Goal: Find specific fact: Find specific page/section

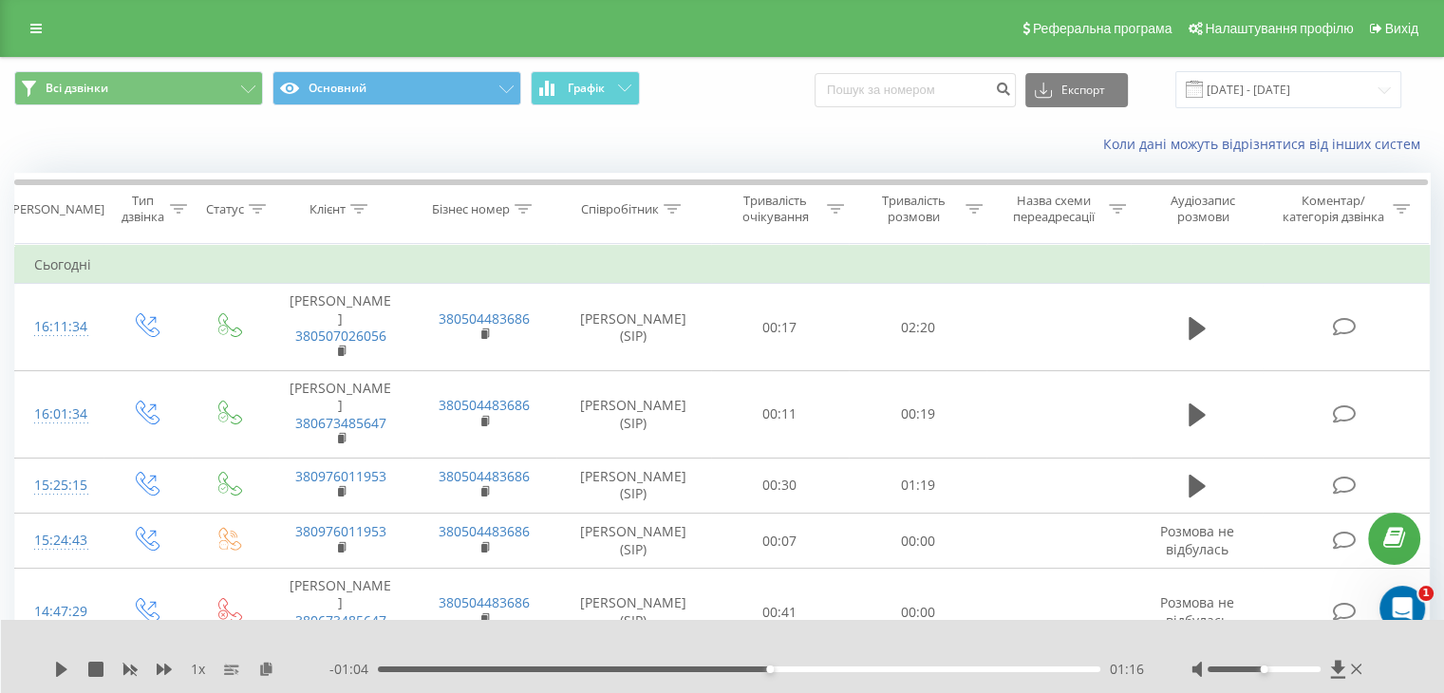
click at [898, 71] on div "Експорт .csv .xls .xlsx [DATE] - [DATE]" at bounding box center [1108, 89] width 587 height 37
click at [905, 85] on input at bounding box center [915, 90] width 201 height 34
paste input "0997277800"
type input "0997277800"
click at [1011, 91] on icon "submit" at bounding box center [1003, 86] width 16 height 11
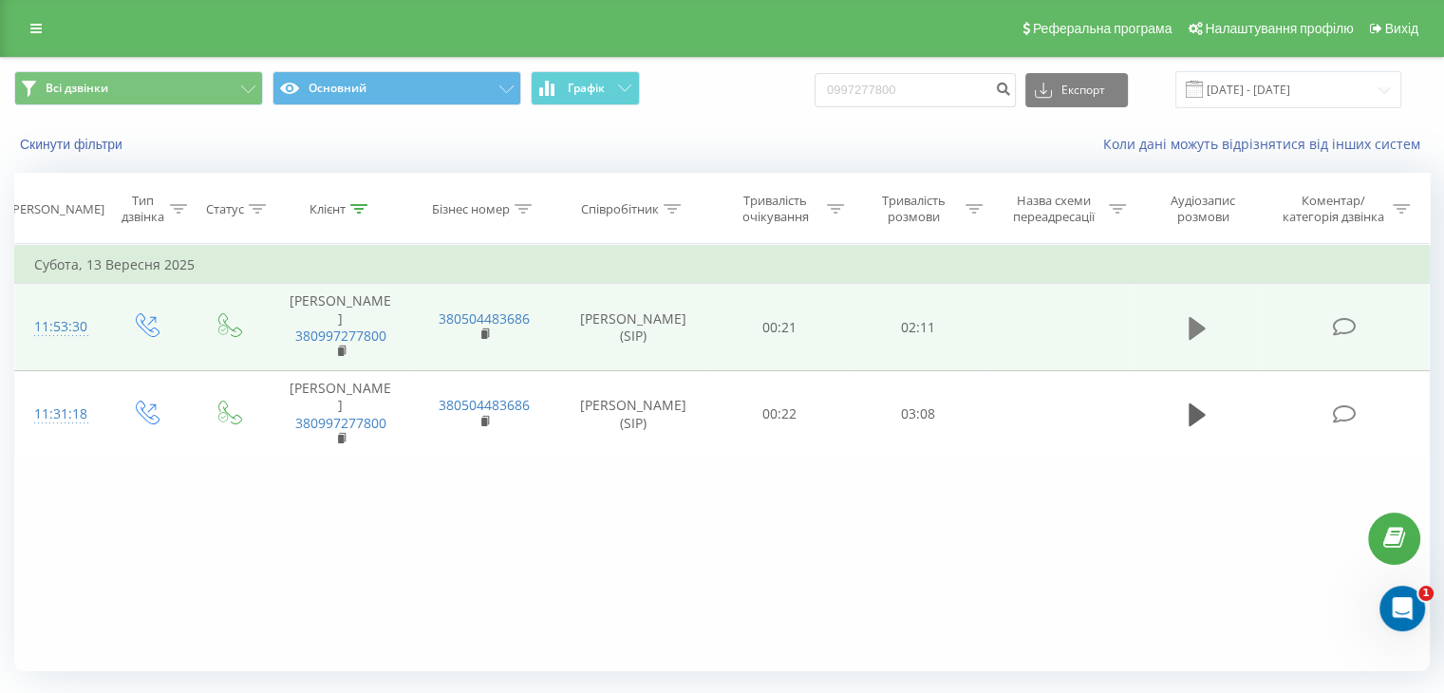
click at [1189, 320] on icon at bounding box center [1197, 328] width 17 height 27
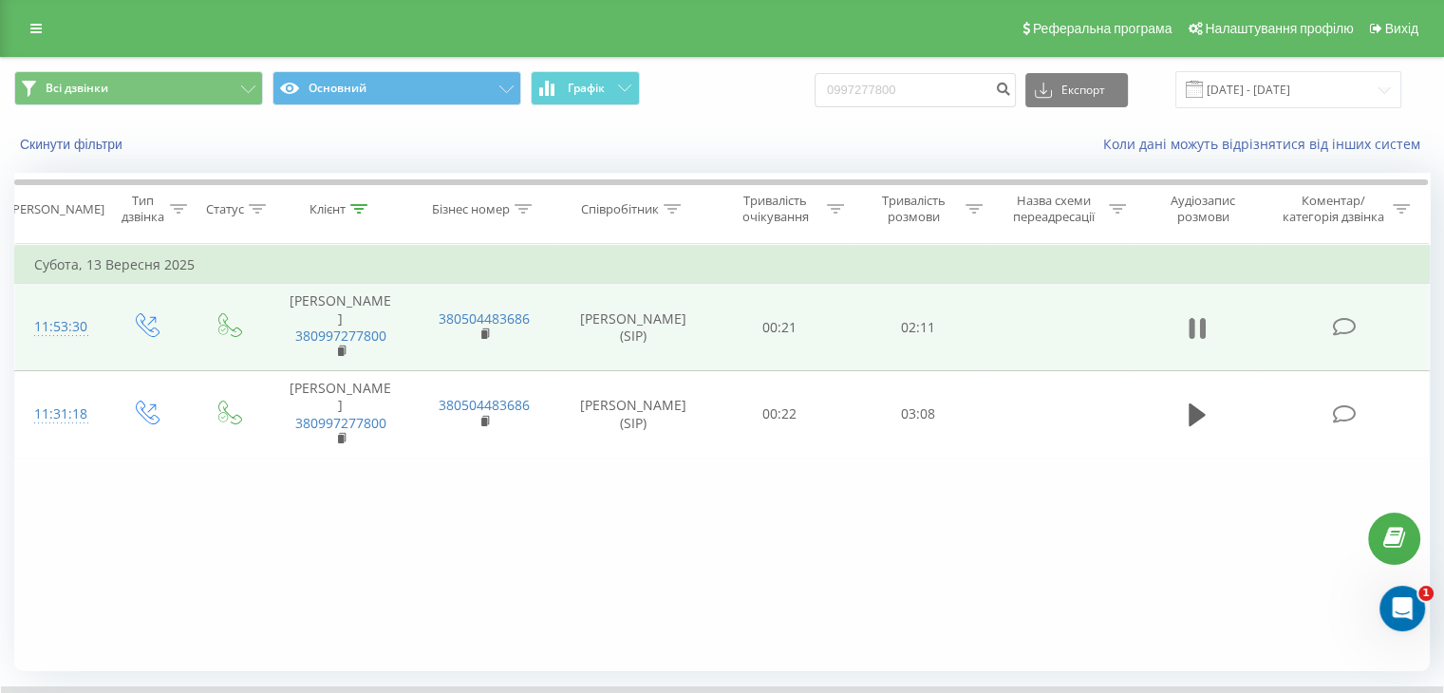
click at [1198, 315] on icon at bounding box center [1197, 328] width 17 height 27
